Goal: Task Accomplishment & Management: Manage account settings

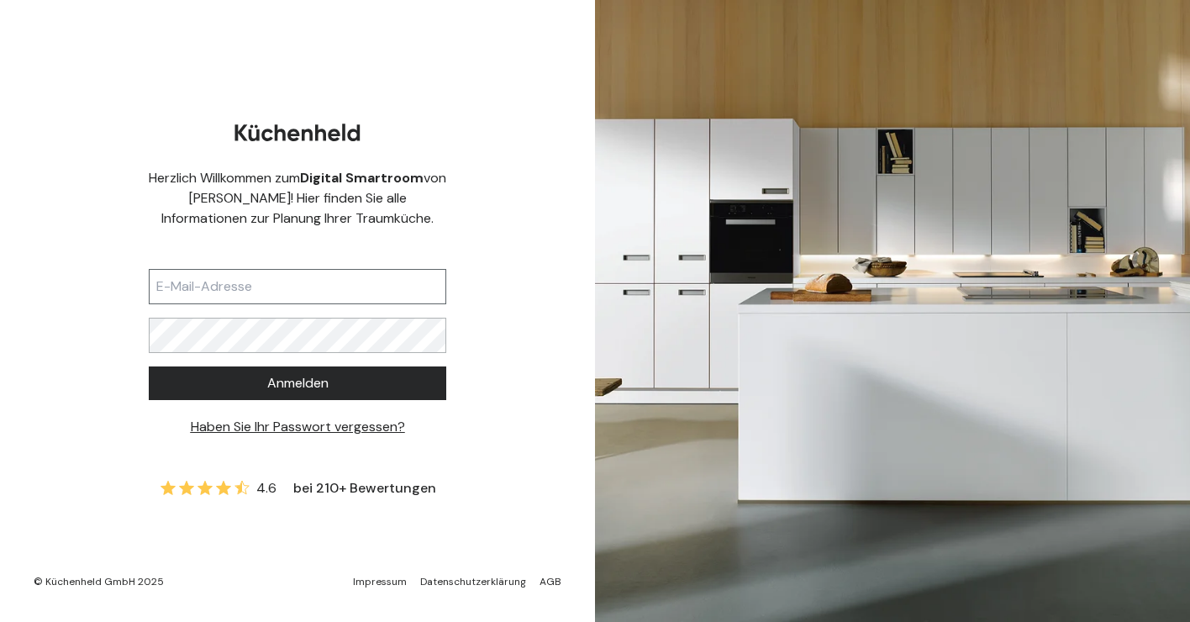
click at [310, 269] on input "text" at bounding box center [297, 286] width 297 height 35
type input "[EMAIL_ADDRESS][DOMAIN_NAME]"
click at [297, 383] on button "Anmelden" at bounding box center [297, 383] width 297 height 34
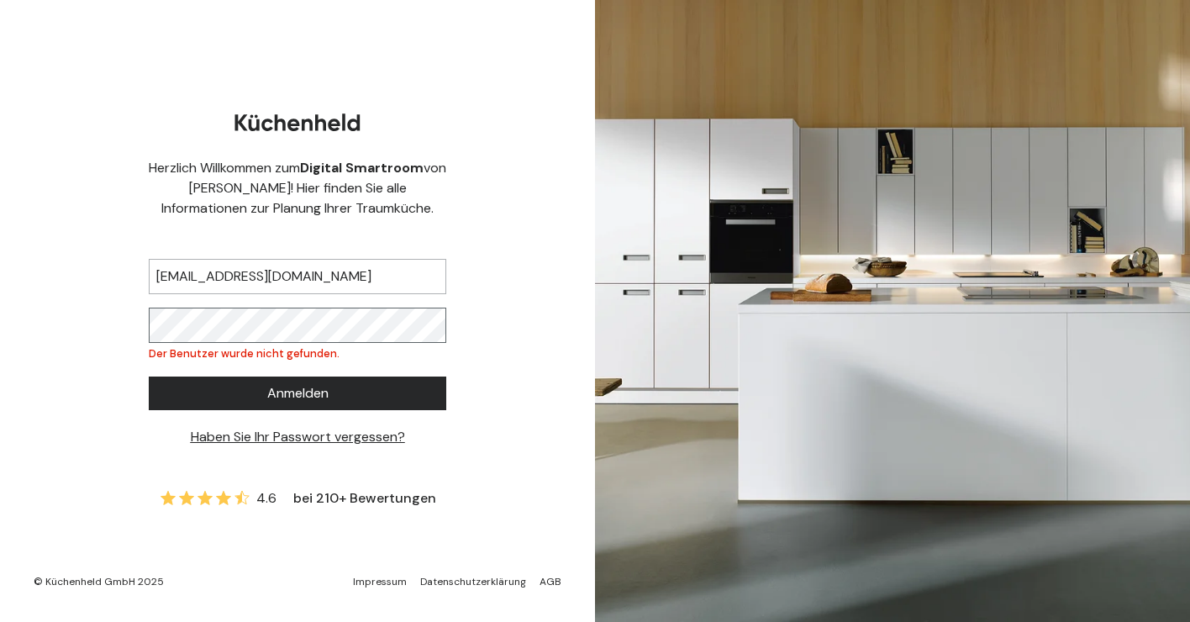
click at [105, 321] on div "Herzlich Willkommen zum Digital Smartroom von [PERSON_NAME]! Hier finden Sie al…" at bounding box center [297, 311] width 595 height 622
click at [310, 397] on span "Anmelden" at bounding box center [297, 393] width 61 height 20
click at [291, 434] on link "Haben Sie Ihr Passwort vergessen?" at bounding box center [298, 437] width 214 height 18
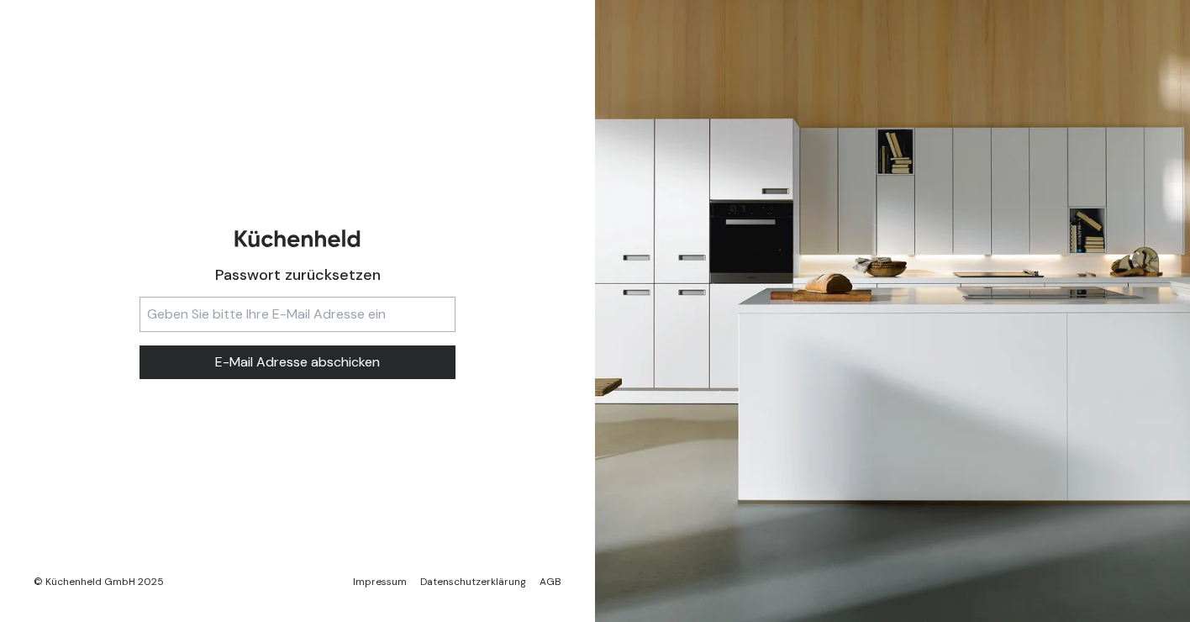
click at [334, 293] on div "Passwort zurücksetzen E-Mail Adresse abschicken" at bounding box center [297, 311] width 397 height 190
click at [330, 299] on input "text" at bounding box center [297, 314] width 316 height 35
type input "[EMAIL_ADDRESS][DOMAIN_NAME]"
click at [305, 366] on span "E-Mail Adresse abschicken" at bounding box center [297, 362] width 165 height 20
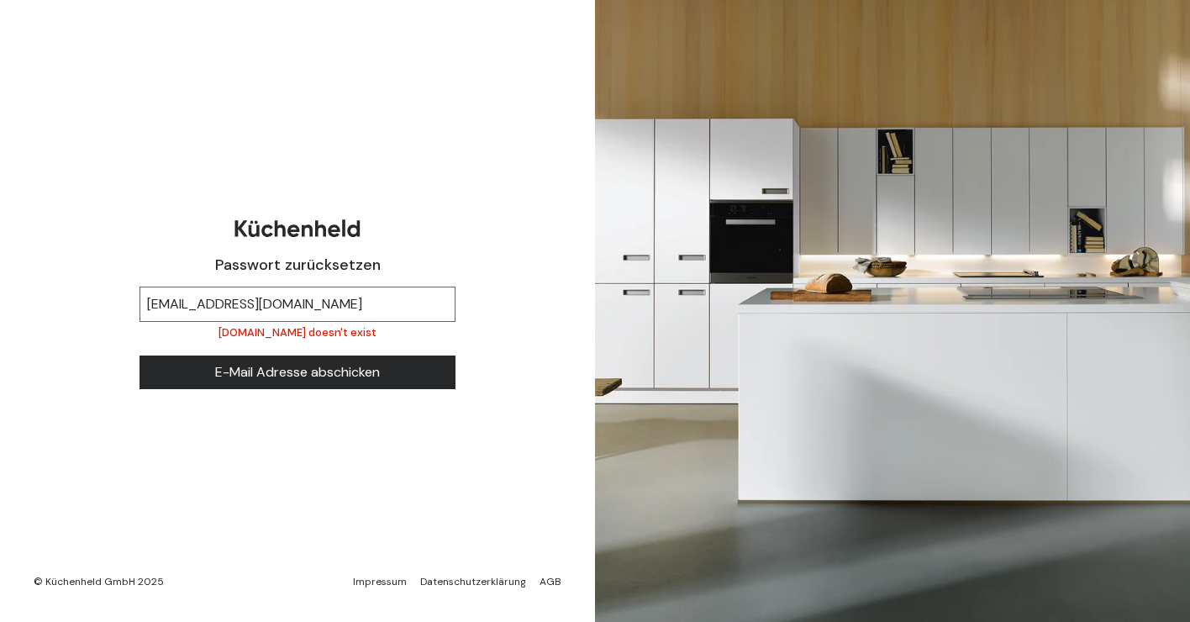
click at [412, 294] on input "[EMAIL_ADDRESS][DOMAIN_NAME]" at bounding box center [297, 303] width 316 height 35
click at [271, 386] on button "E-Mail Adresse abschicken" at bounding box center [297, 372] width 316 height 34
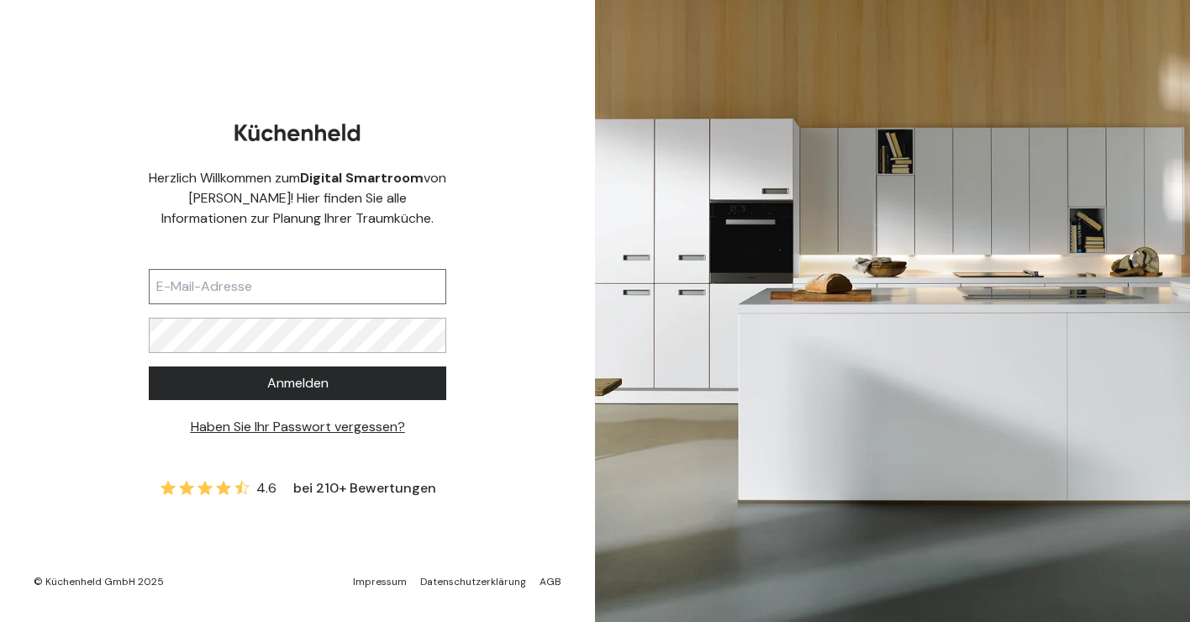
type input "[EMAIL_ADDRESS][DOMAIN_NAME]"
click at [331, 385] on button "Anmelden" at bounding box center [297, 383] width 297 height 34
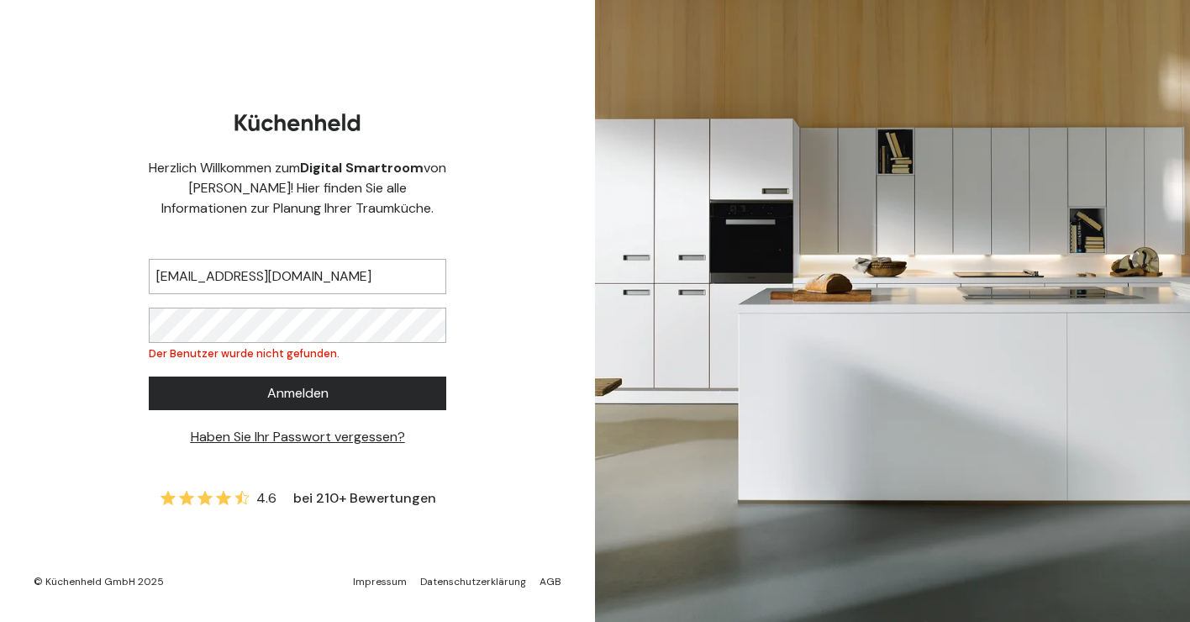
click at [275, 441] on link "Haben Sie Ihr Passwort vergessen?" at bounding box center [298, 437] width 214 height 18
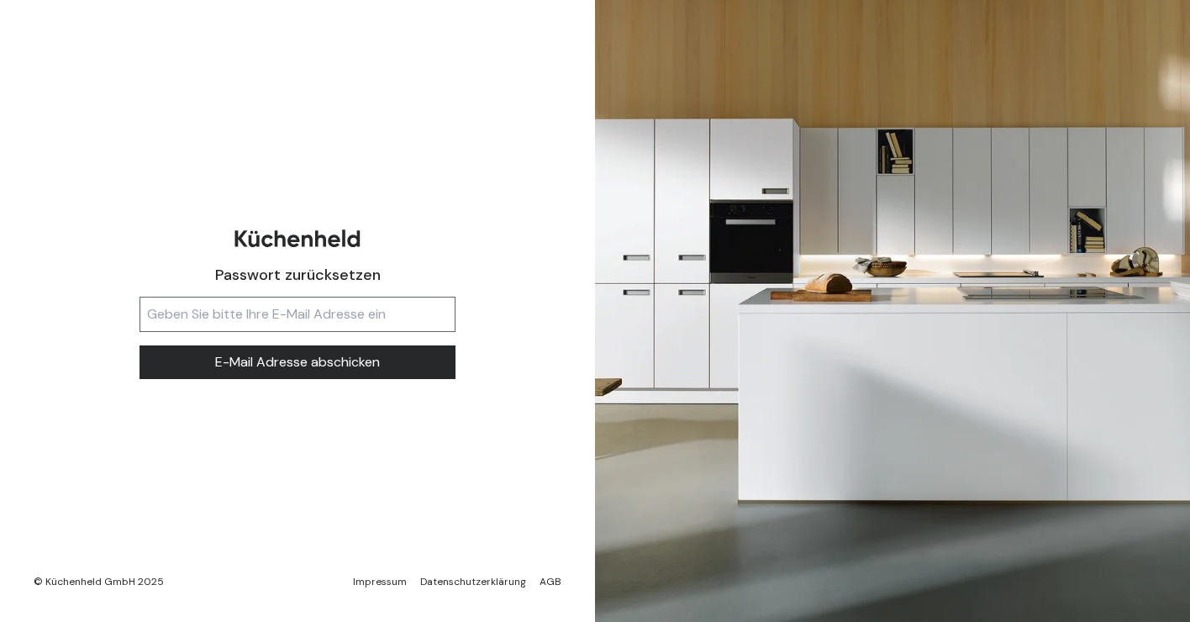
click at [308, 315] on input "text" at bounding box center [297, 314] width 316 height 35
click at [297, 362] on button "E-Mail Adresse abschicken" at bounding box center [297, 362] width 316 height 34
type input "[EMAIL_ADDRESS][DOMAIN_NAME]"
click at [297, 362] on button "E-Mail Adresse abschicken" at bounding box center [297, 362] width 316 height 34
